Goal: Check status: Check status

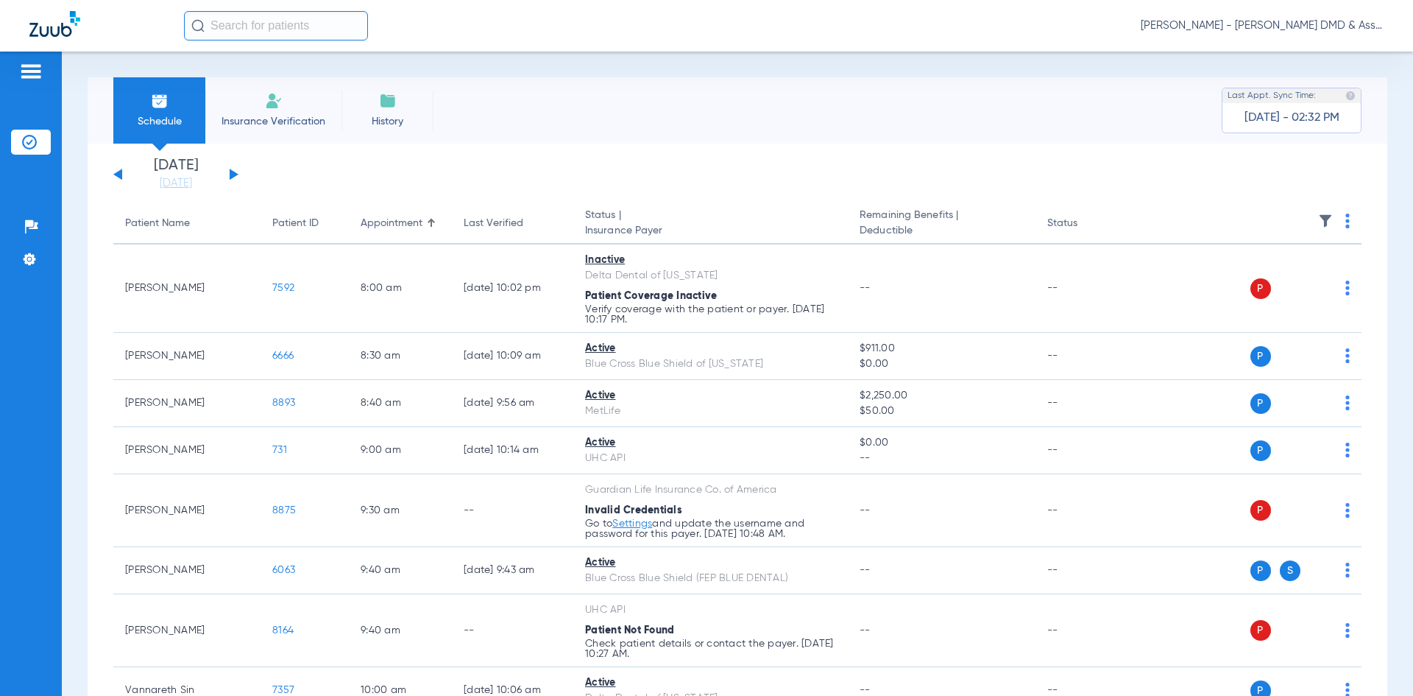
click at [233, 176] on button at bounding box center [234, 174] width 9 height 11
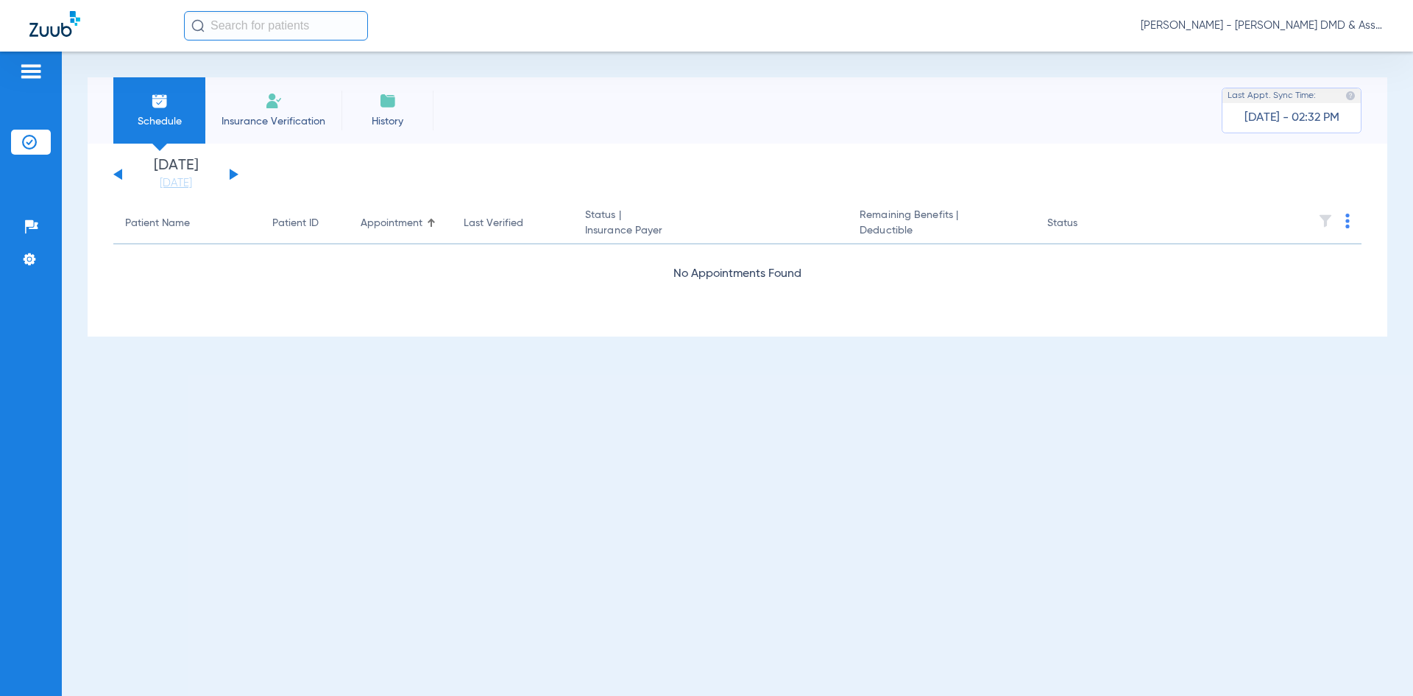
click at [233, 176] on button at bounding box center [234, 174] width 9 height 11
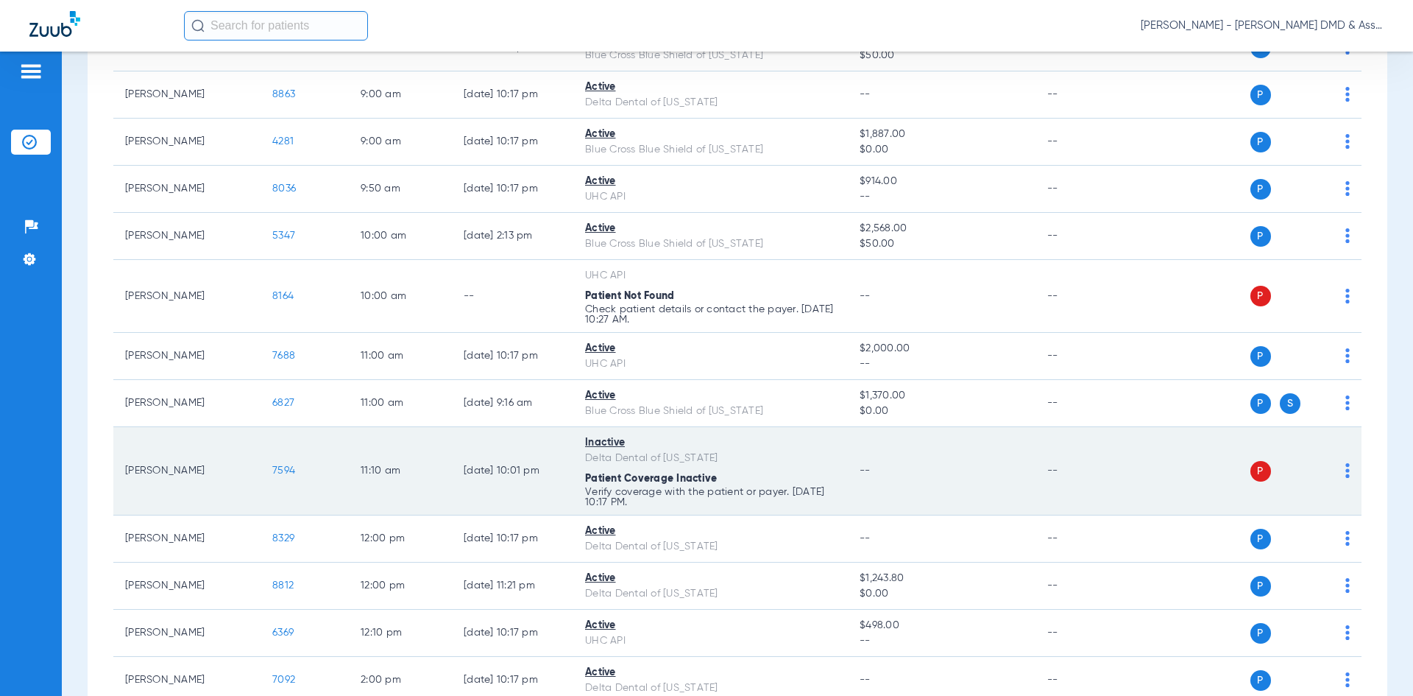
scroll to position [221, 0]
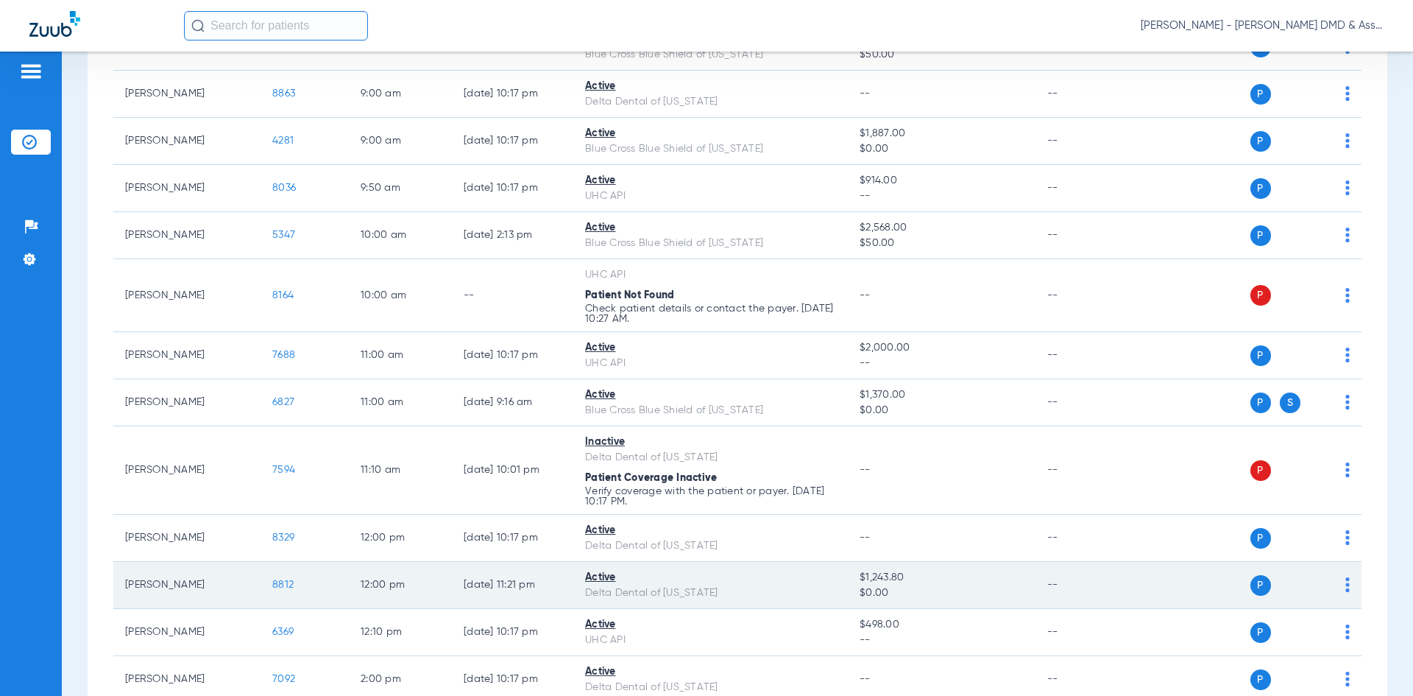
drag, startPoint x: 861, startPoint y: 573, endPoint x: 908, endPoint y: 574, distance: 47.9
click at [908, 574] on span "$1,243.80" at bounding box center [941, 577] width 163 height 15
drag, startPoint x: 858, startPoint y: 577, endPoint x: 903, endPoint y: 582, distance: 45.1
click at [903, 582] on span "$1,243.80" at bounding box center [941, 577] width 163 height 15
copy span "$1,243.80"
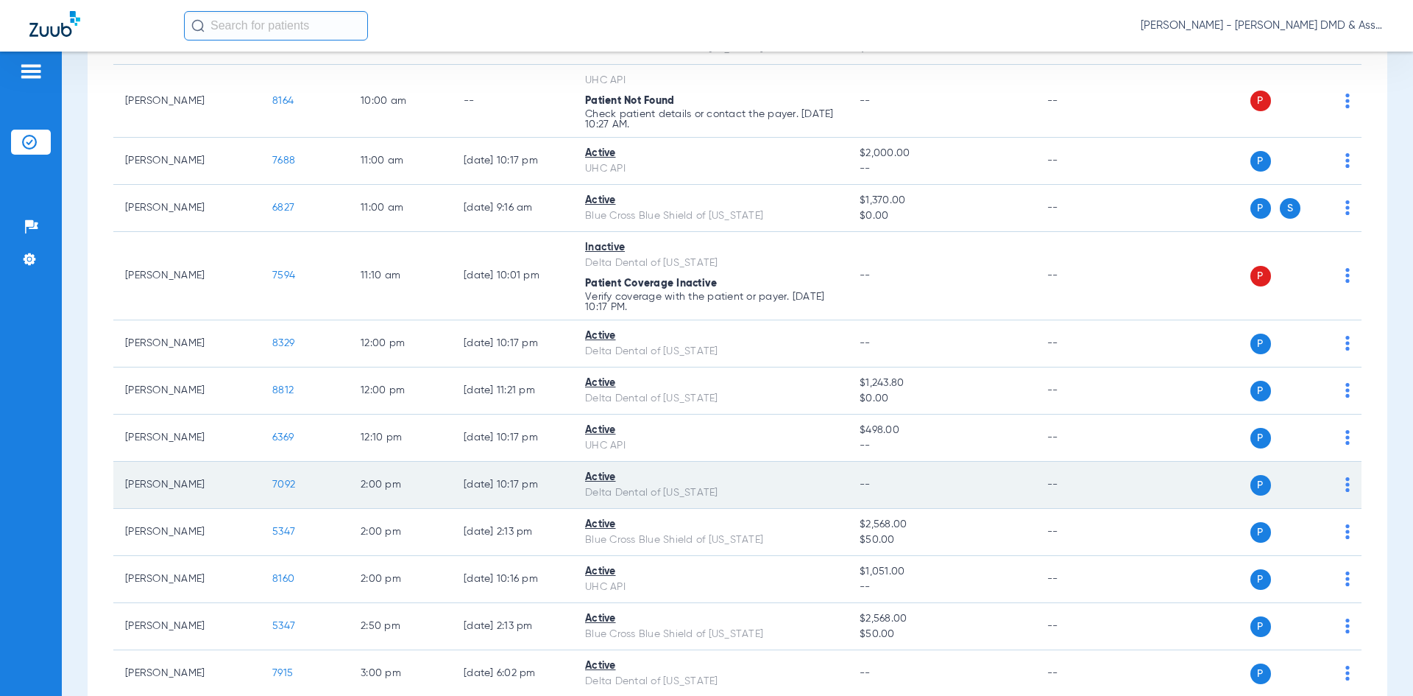
scroll to position [442, 0]
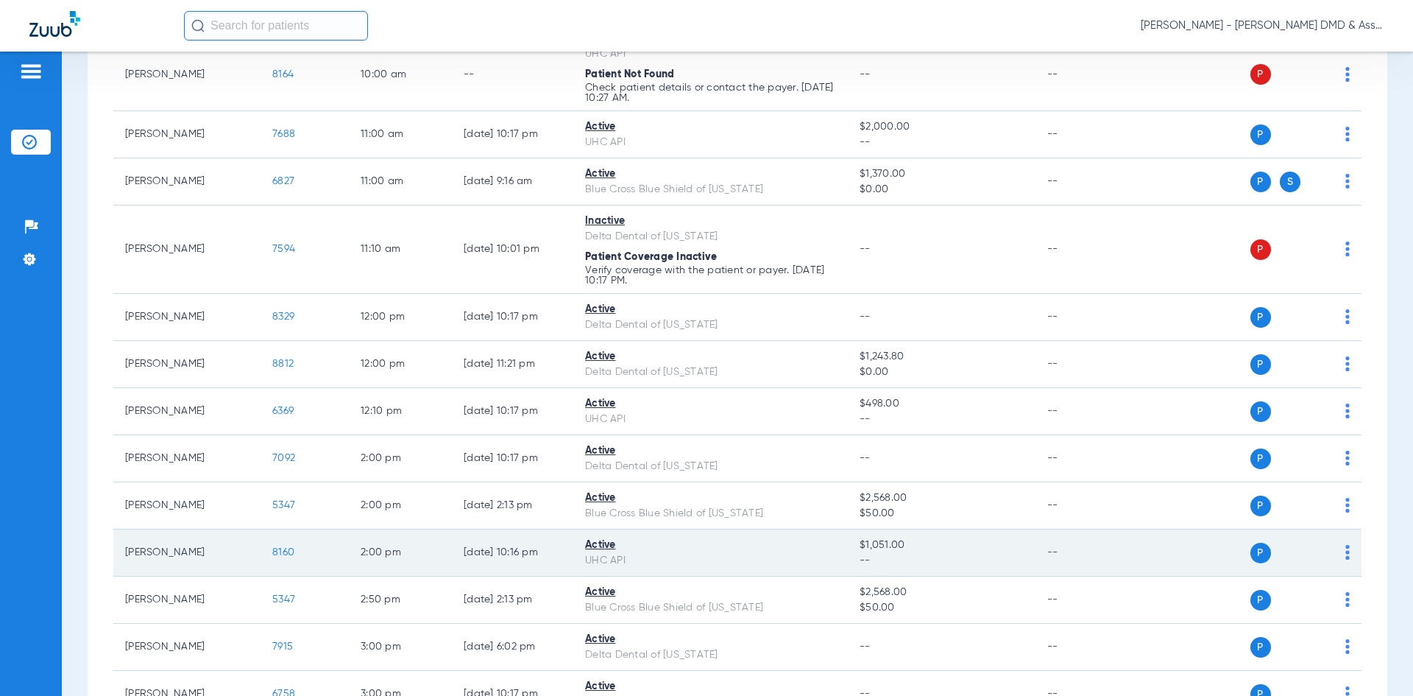
drag, startPoint x: 856, startPoint y: 544, endPoint x: 907, endPoint y: 543, distance: 50.8
click at [907, 543] on td "$1,051.00 --" at bounding box center [941, 552] width 187 height 47
copy span "$1,051.00"
